Goal: Task Accomplishment & Management: Complete application form

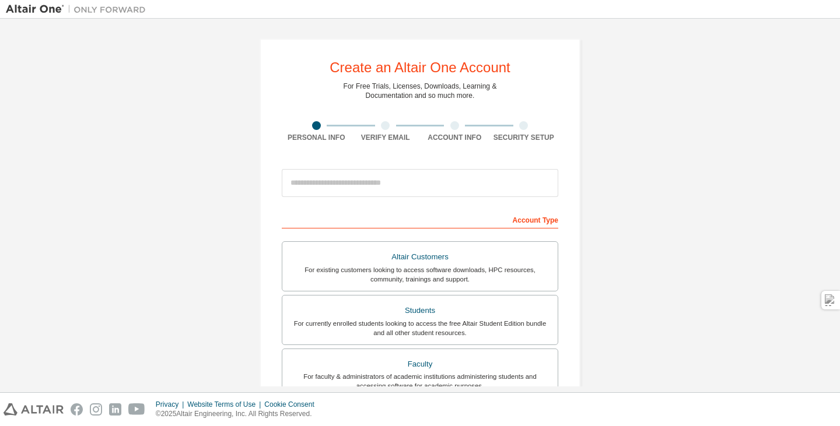
click at [631, 140] on div "Create an Altair One Account For Free Trials, Licenses, Downloads, Learning & D…" at bounding box center [420, 332] width 828 height 617
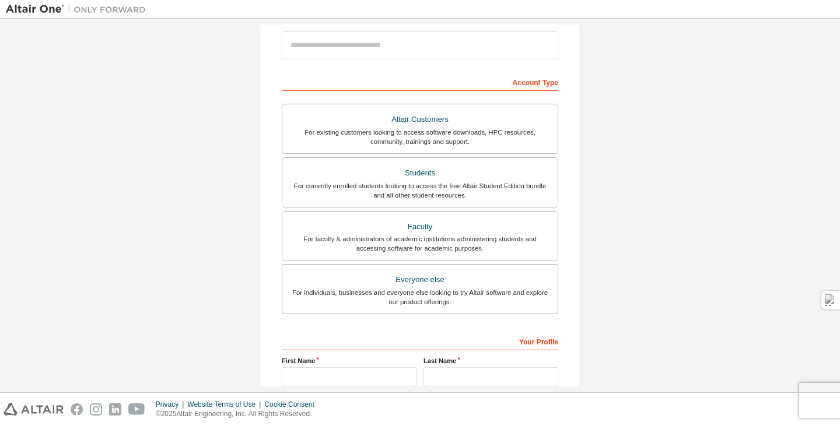
scroll to position [138, 0]
click at [453, 179] on div "Students" at bounding box center [419, 172] width 261 height 16
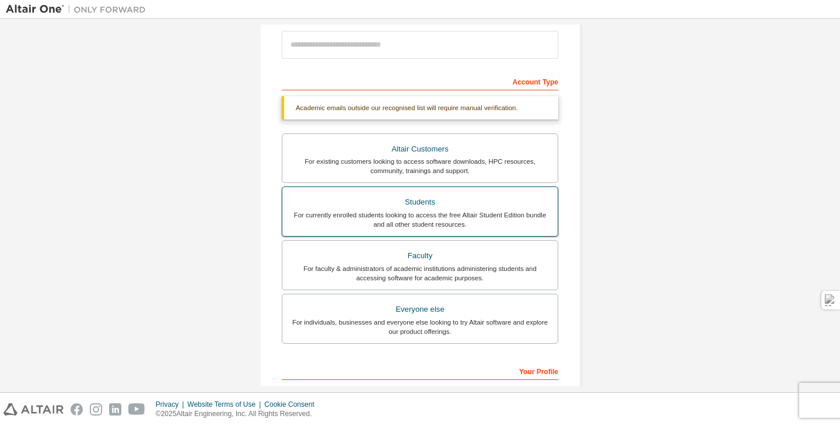
scroll to position [286, 0]
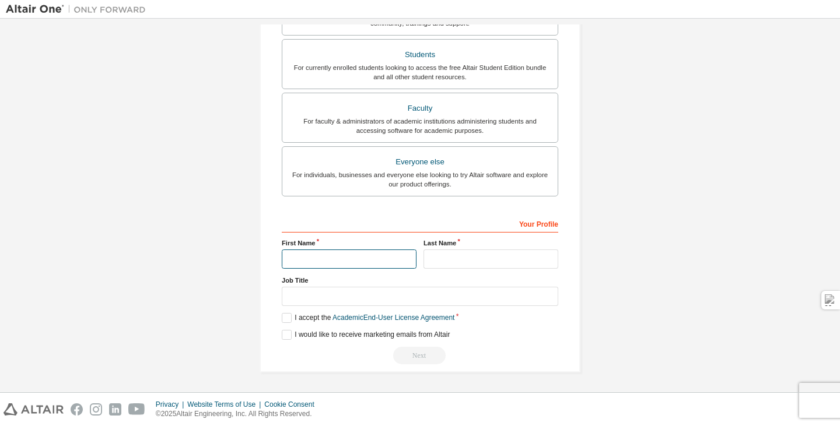
click at [357, 263] on input "text" at bounding box center [349, 259] width 135 height 19
click at [601, 145] on div "Create an Altair One Account For Free Trials, Licenses, Downloads, Learning & D…" at bounding box center [420, 63] width 828 height 648
click at [370, 255] on input "text" at bounding box center [349, 259] width 135 height 19
type input "******"
click at [438, 260] on input "text" at bounding box center [490, 259] width 135 height 19
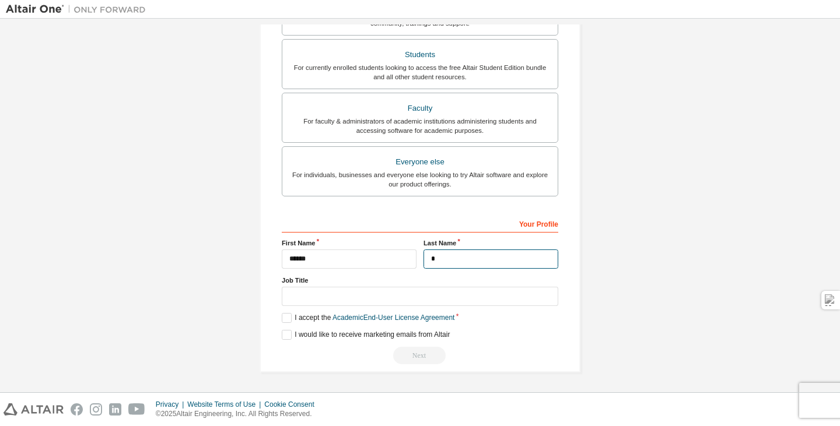
type input "*"
click at [417, 290] on input "text" at bounding box center [420, 296] width 276 height 19
type input "*"
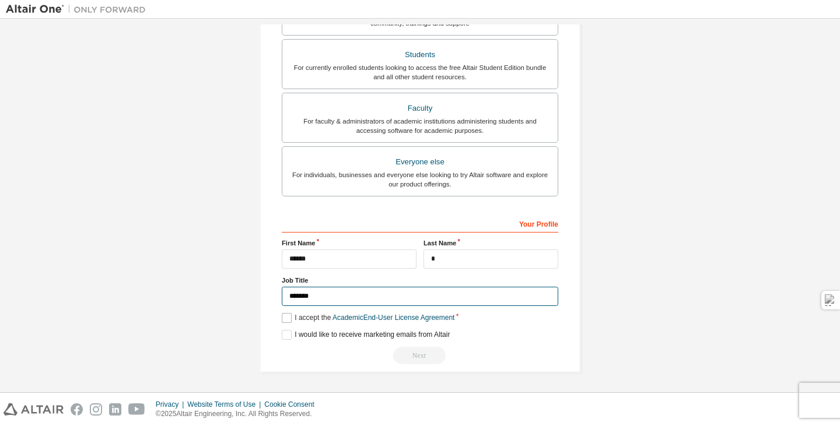
type input "*******"
click at [287, 317] on label "I accept the Academic End-User License Agreement" at bounding box center [368, 318] width 173 height 10
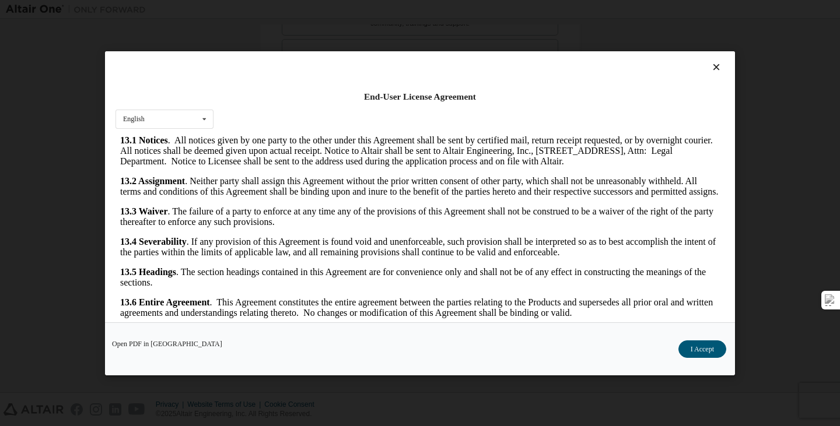
scroll to position [18, 0]
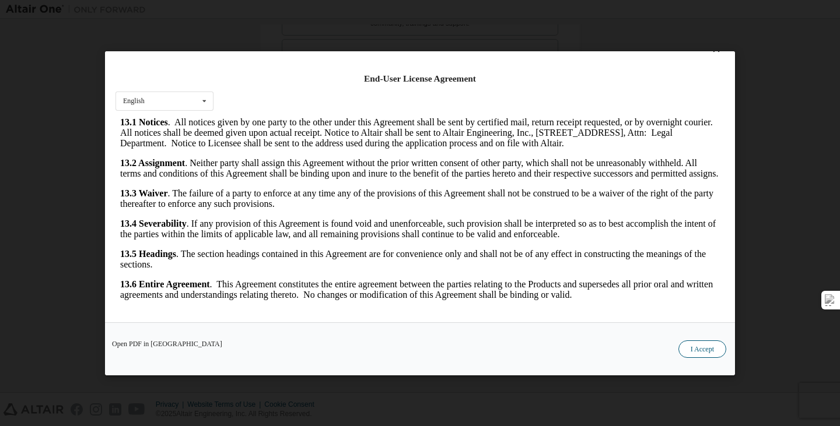
click at [708, 346] on button "I Accept" at bounding box center [702, 348] width 48 height 17
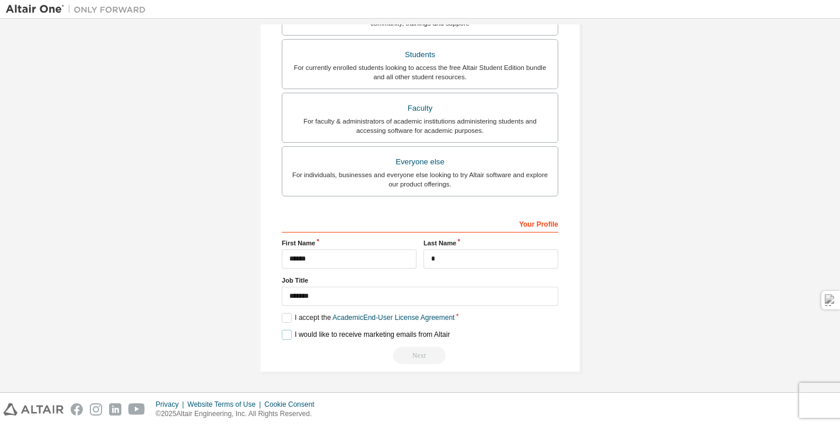
click at [285, 336] on label "I would like to receive marketing emails from Altair" at bounding box center [366, 335] width 168 height 10
click at [452, 255] on input "*" at bounding box center [490, 259] width 135 height 19
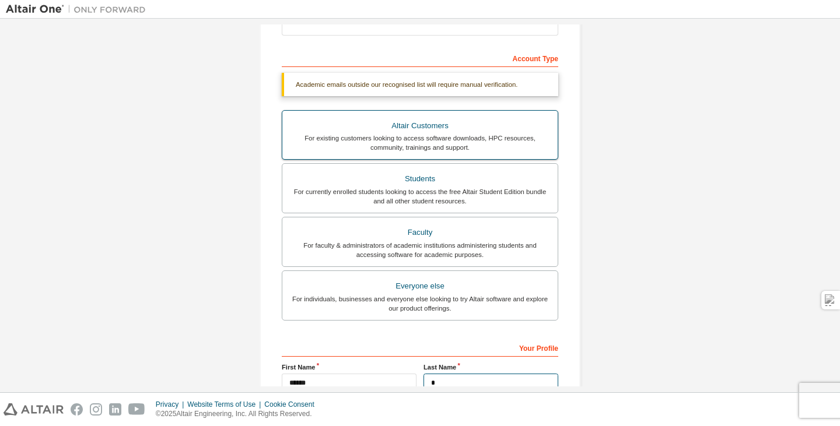
scroll to position [0, 0]
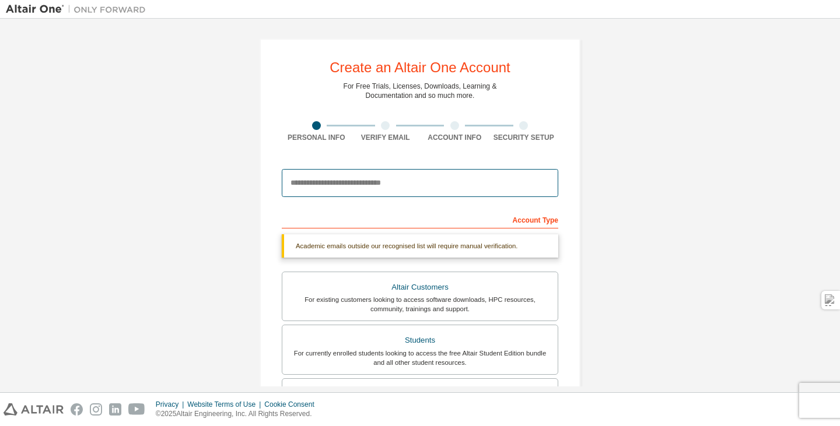
click at [365, 187] on input "email" at bounding box center [420, 183] width 276 height 28
type input "**********"
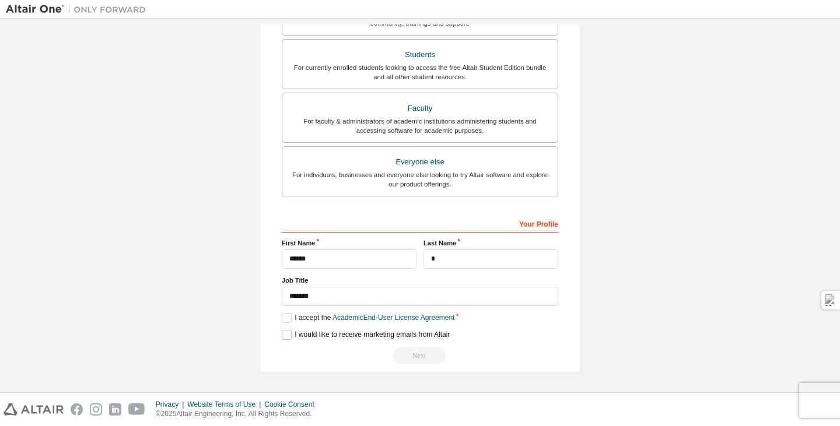
click at [287, 335] on label "I would like to receive marketing emails from Altair" at bounding box center [366, 335] width 168 height 10
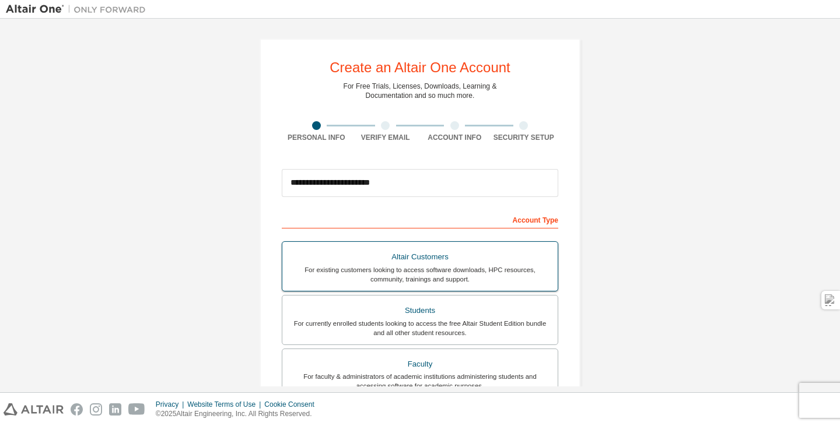
scroll to position [255, 0]
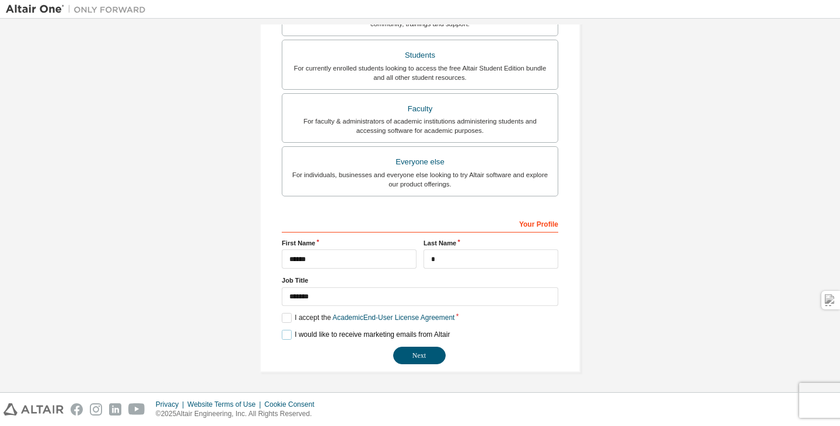
click at [283, 335] on label "I would like to receive marketing emails from Altair" at bounding box center [366, 335] width 168 height 10
click at [403, 354] on button "Next" at bounding box center [419, 355] width 52 height 17
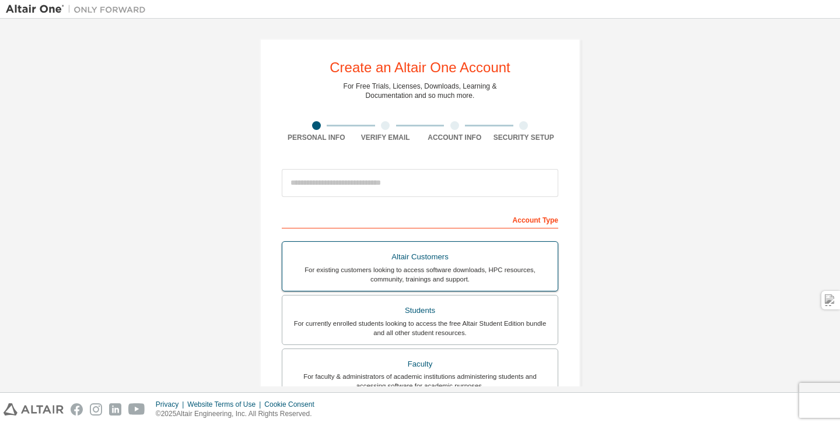
scroll to position [50, 0]
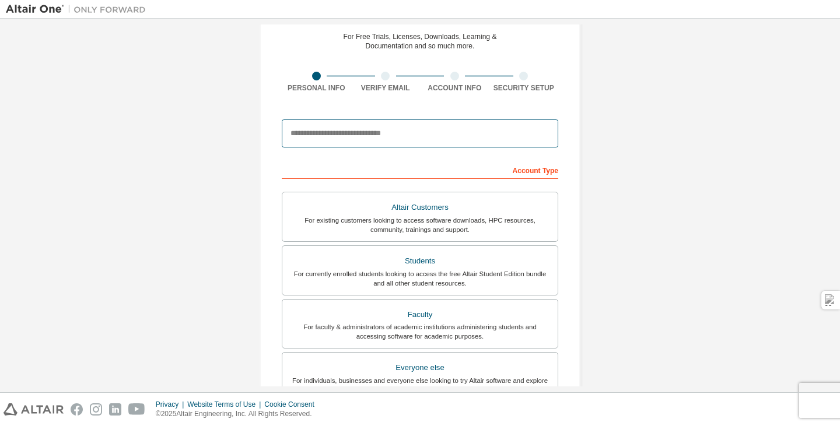
click at [465, 134] on input "email" at bounding box center [420, 134] width 276 height 28
type input "**********"
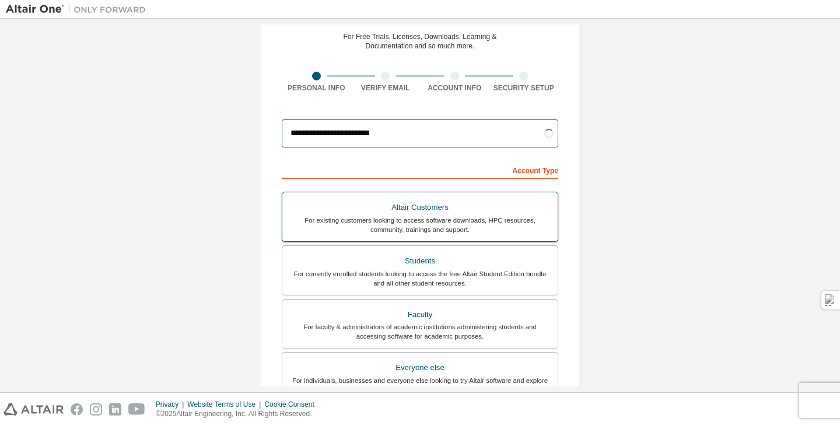
scroll to position [255, 0]
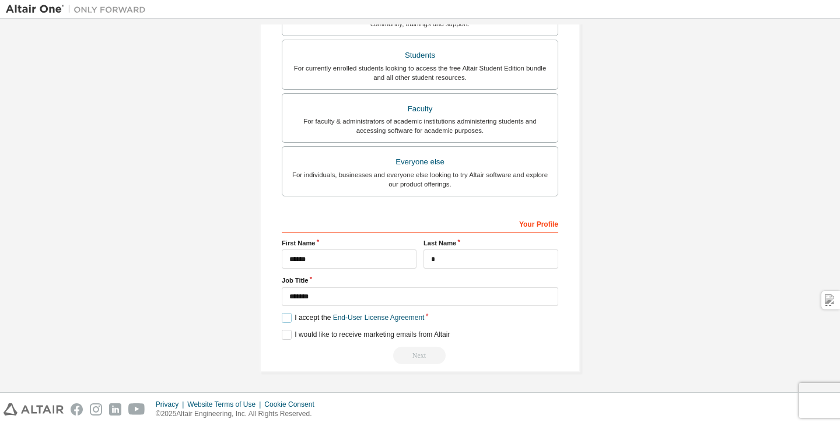
click at [282, 318] on label "I accept the End-User License Agreement" at bounding box center [353, 318] width 142 height 10
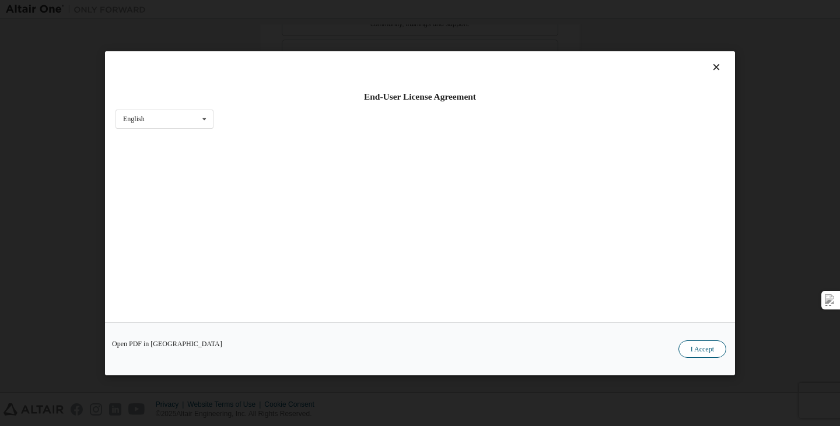
click at [689, 343] on button "I Accept" at bounding box center [702, 348] width 48 height 17
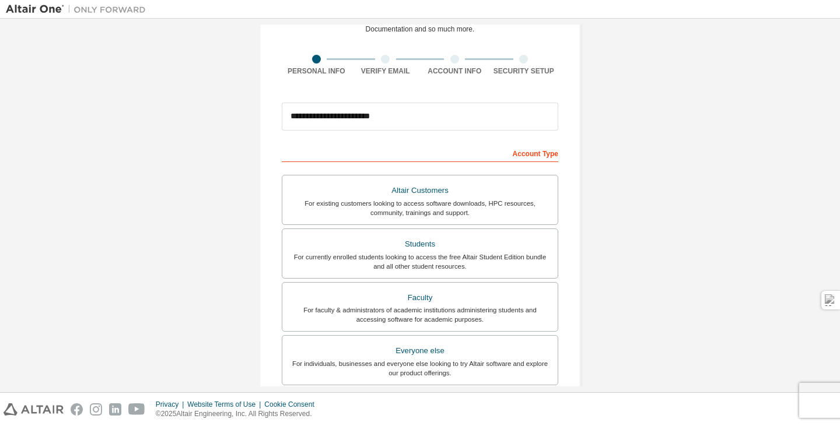
scroll to position [65, 0]
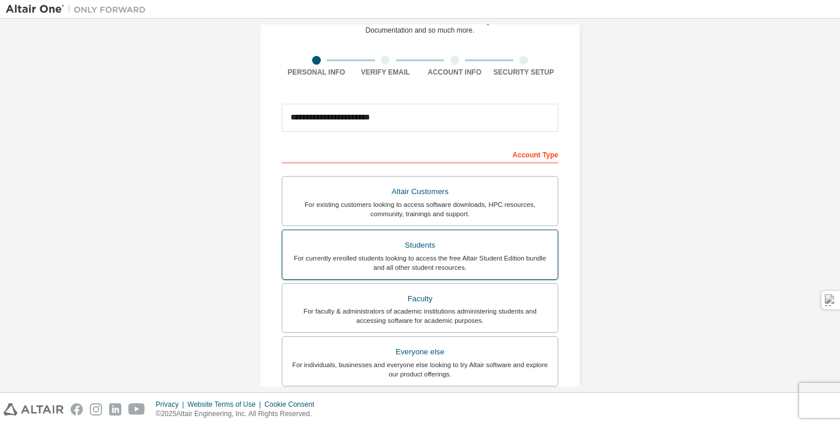
click at [364, 255] on div "For currently enrolled students looking to access the free Altair Student Editi…" at bounding box center [419, 263] width 261 height 19
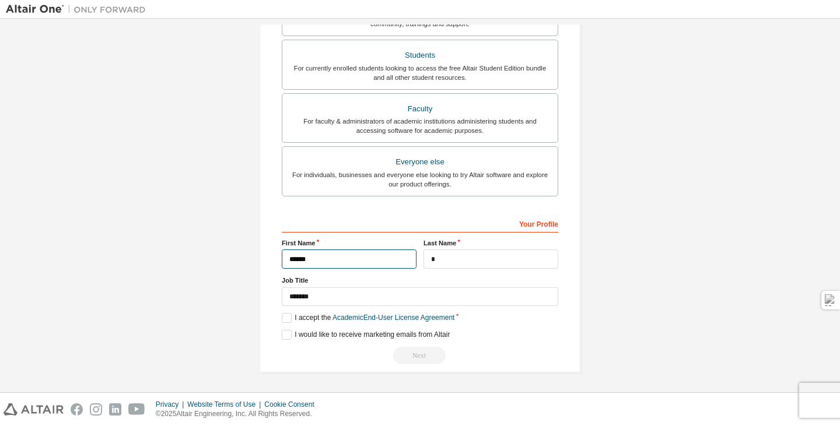
click at [364, 257] on input "******" at bounding box center [349, 259] width 135 height 19
click at [288, 318] on label "I accept the Academic End-User License Agreement" at bounding box center [368, 318] width 173 height 10
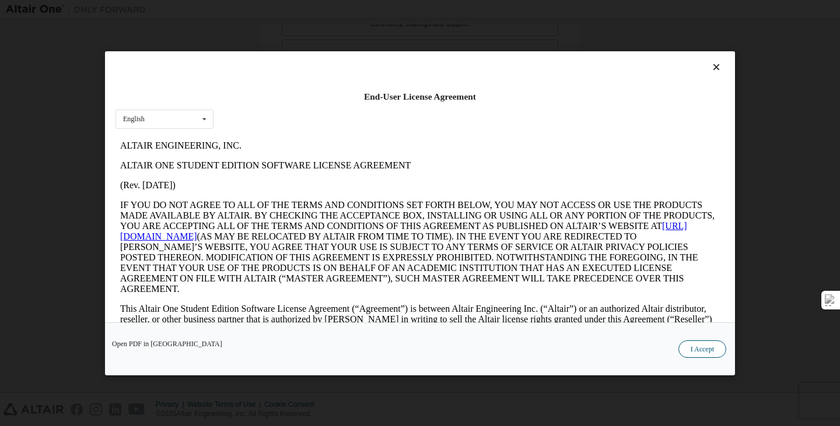
scroll to position [0, 0]
click at [689, 354] on button "I Accept" at bounding box center [702, 348] width 48 height 17
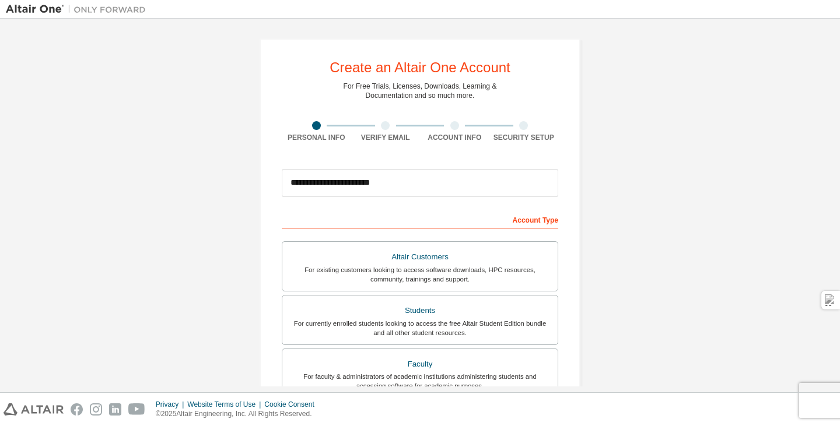
scroll to position [255, 0]
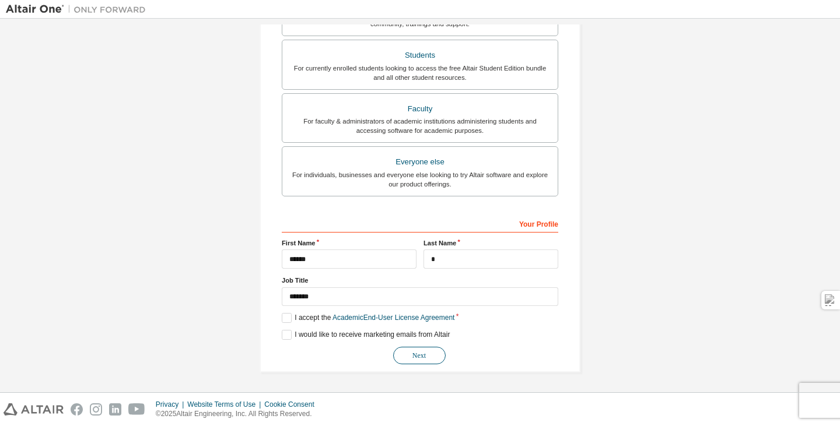
click at [414, 353] on button "Next" at bounding box center [419, 355] width 52 height 17
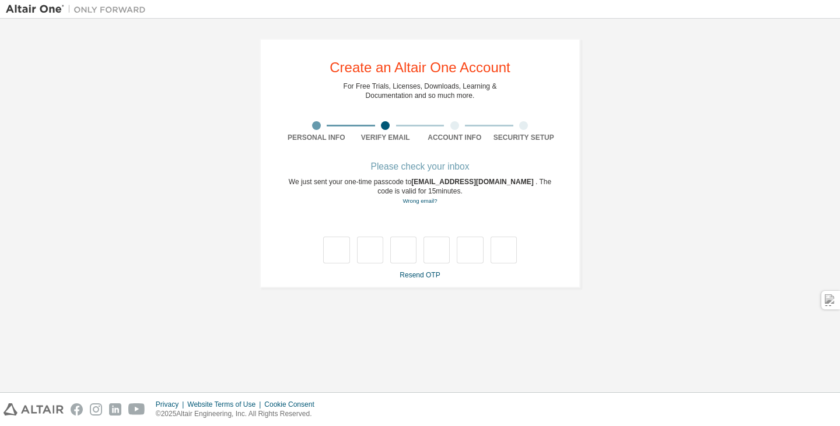
scroll to position [0, 0]
type input "*"
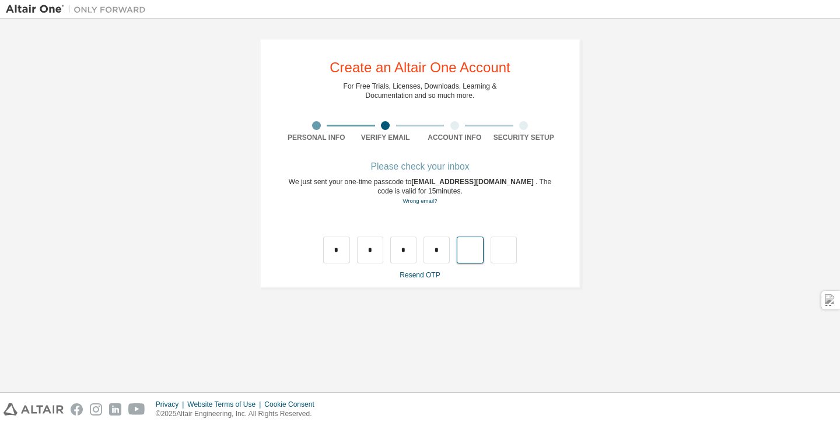
type input "*"
